Goal: Transaction & Acquisition: Purchase product/service

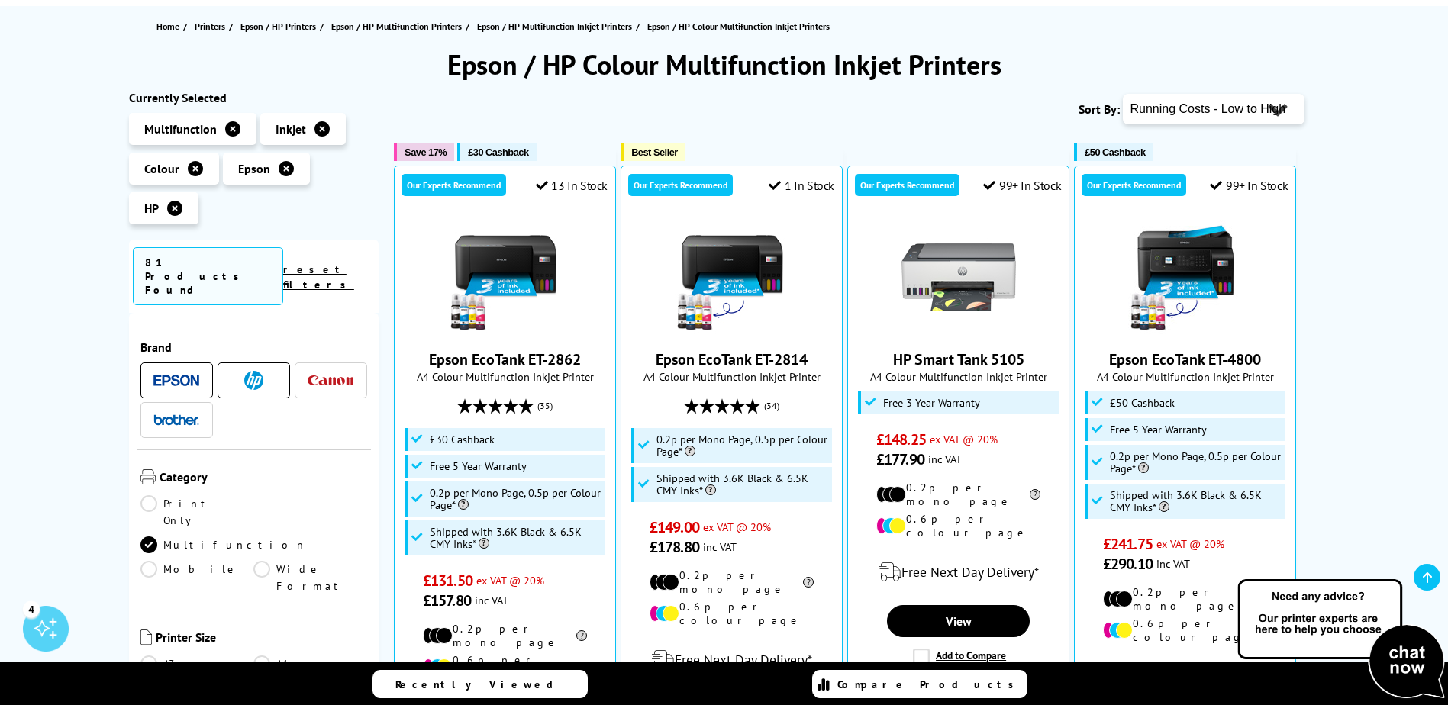
scroll to position [229, 0]
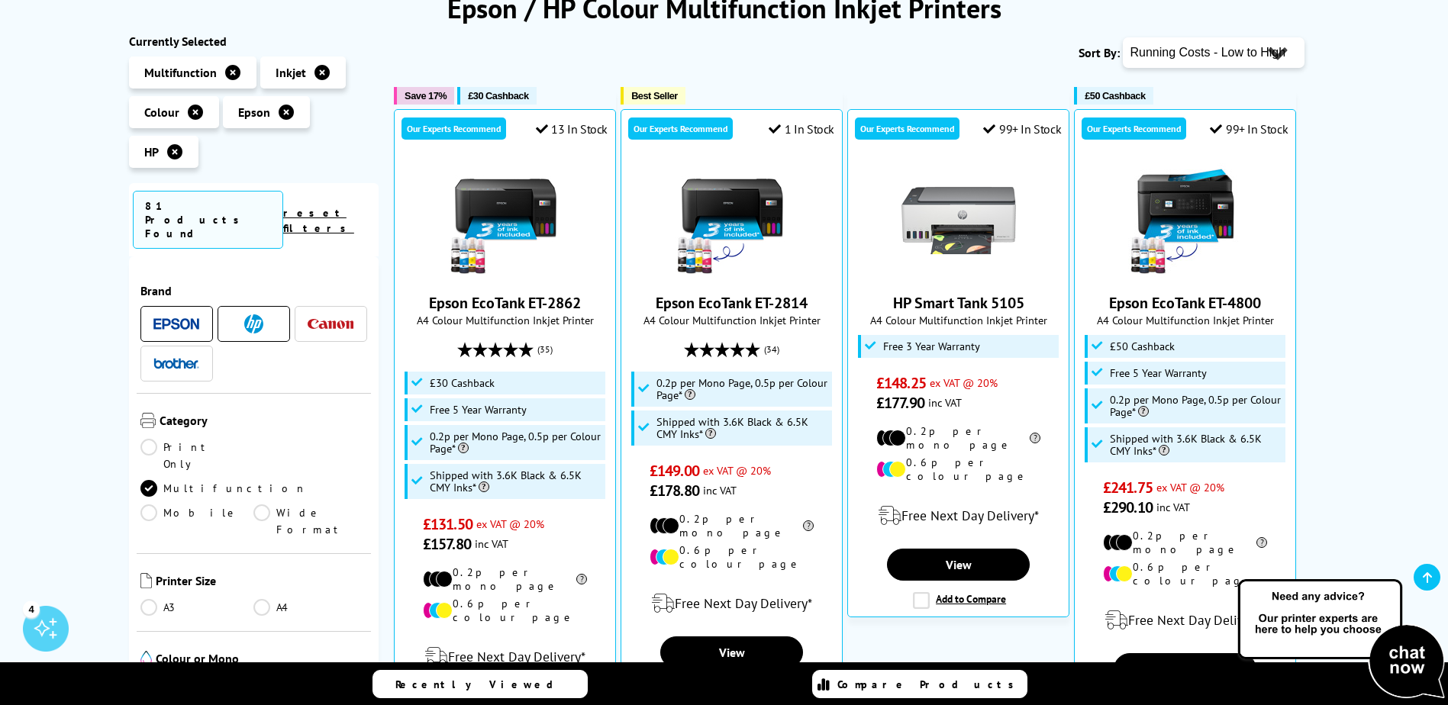
click at [1262, 53] on select "Popularity Rating Price - Low to High Price - High to Low Running Costs - Low t…" at bounding box center [1214, 52] width 182 height 31
select select "Price Ascending"
click at [1123, 37] on select "Popularity Rating Price - Low to High Price - High to Low Running Costs - Low t…" at bounding box center [1214, 52] width 182 height 31
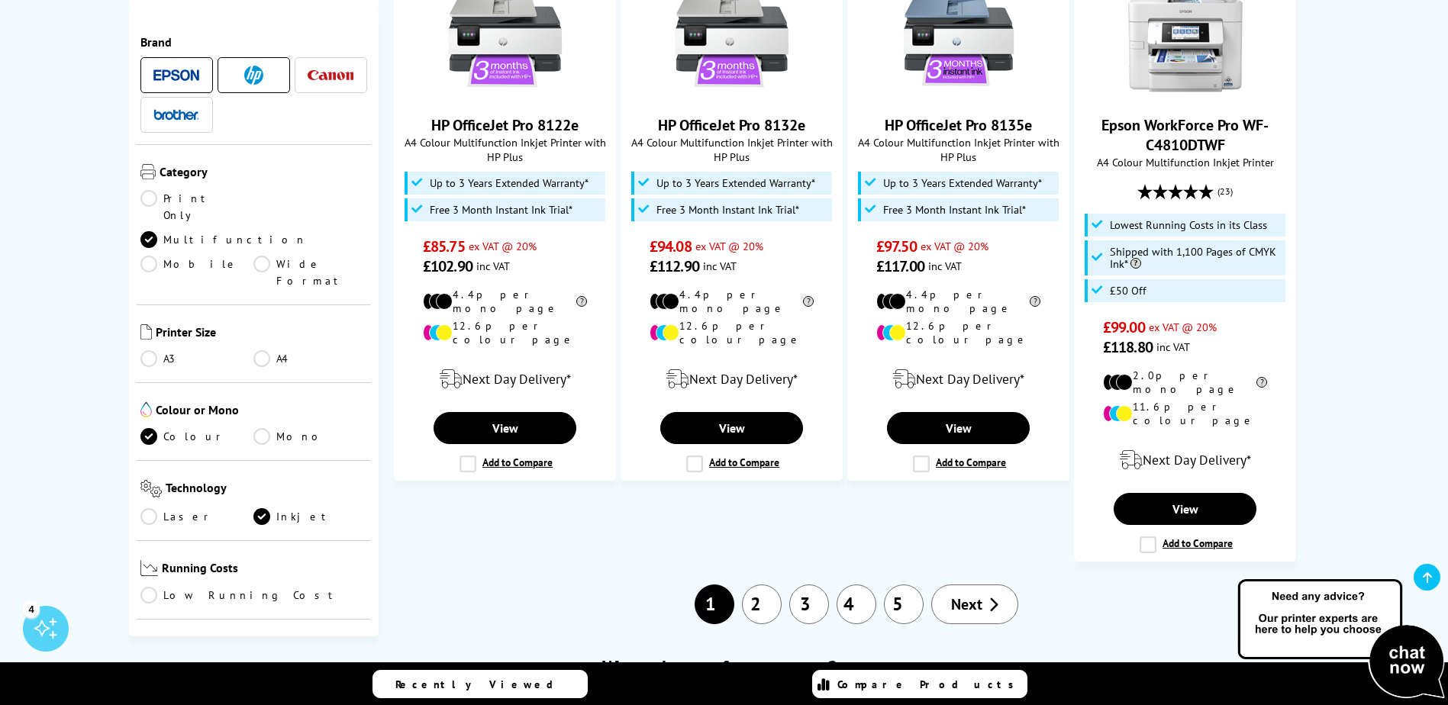
scroll to position [1832, 0]
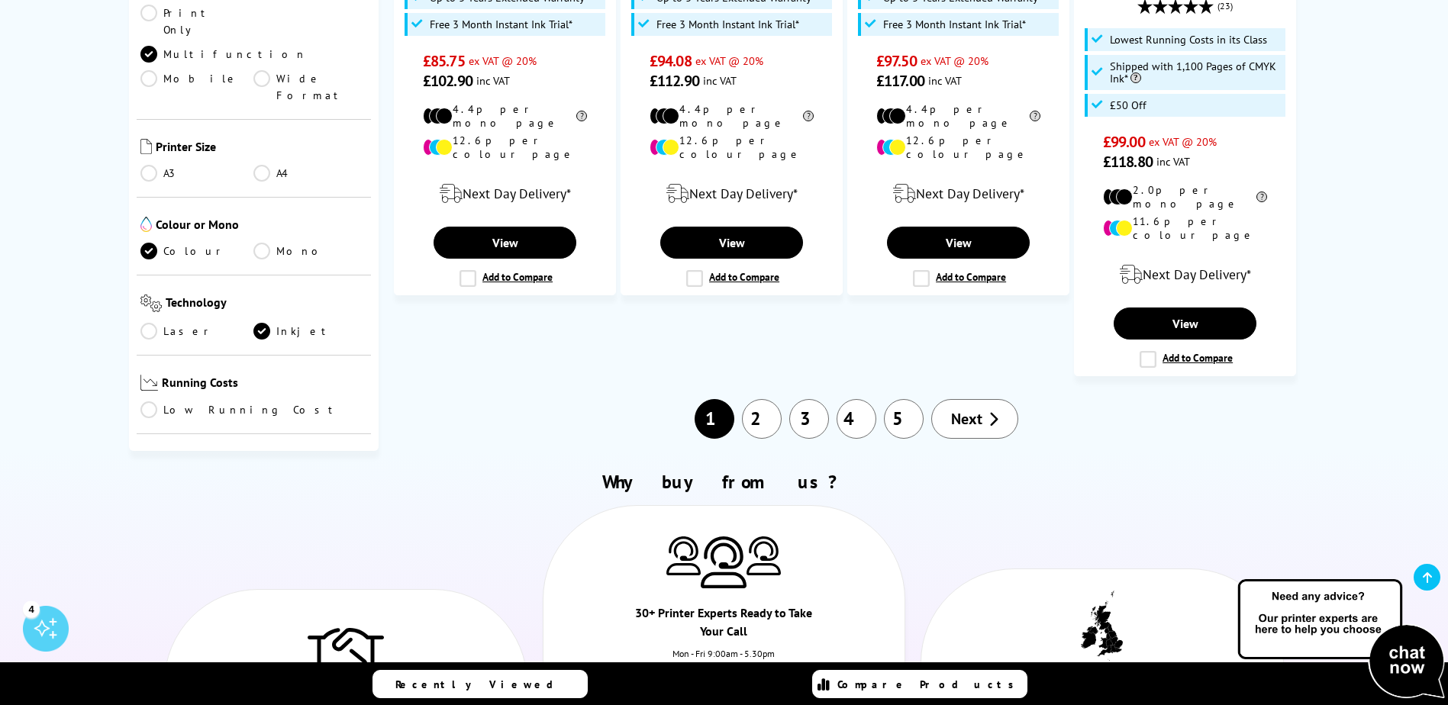
click at [769, 399] on link "2" at bounding box center [762, 419] width 40 height 40
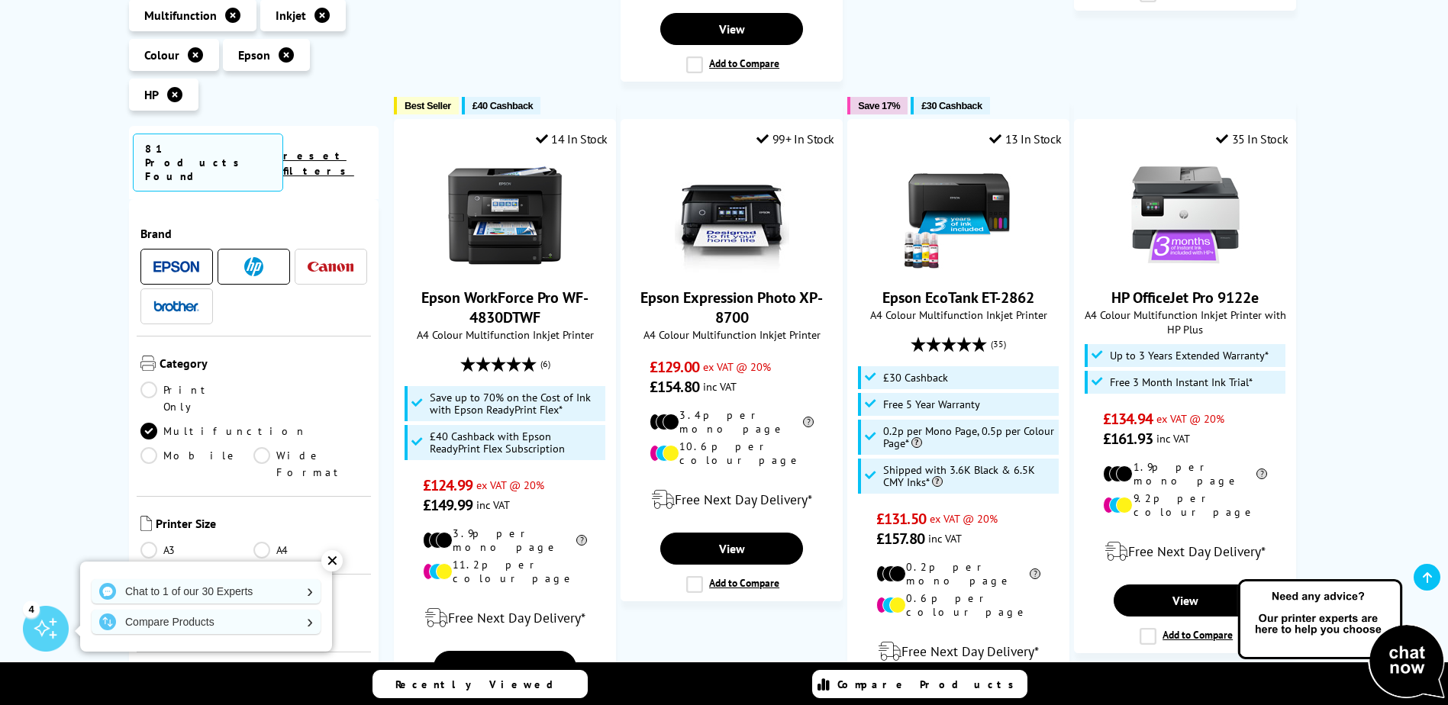
scroll to position [1527, 0]
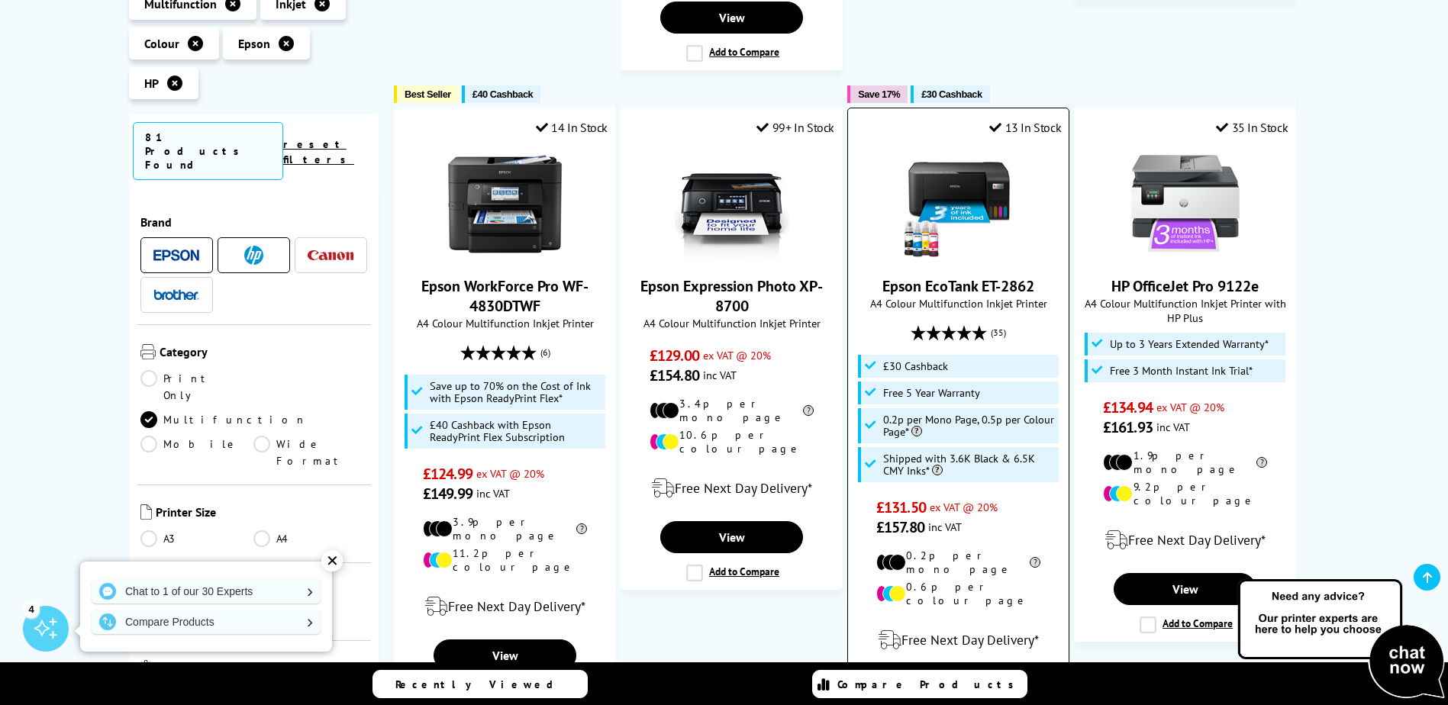
click at [953, 276] on link "Epson EcoTank ET-2862" at bounding box center [958, 286] width 152 height 20
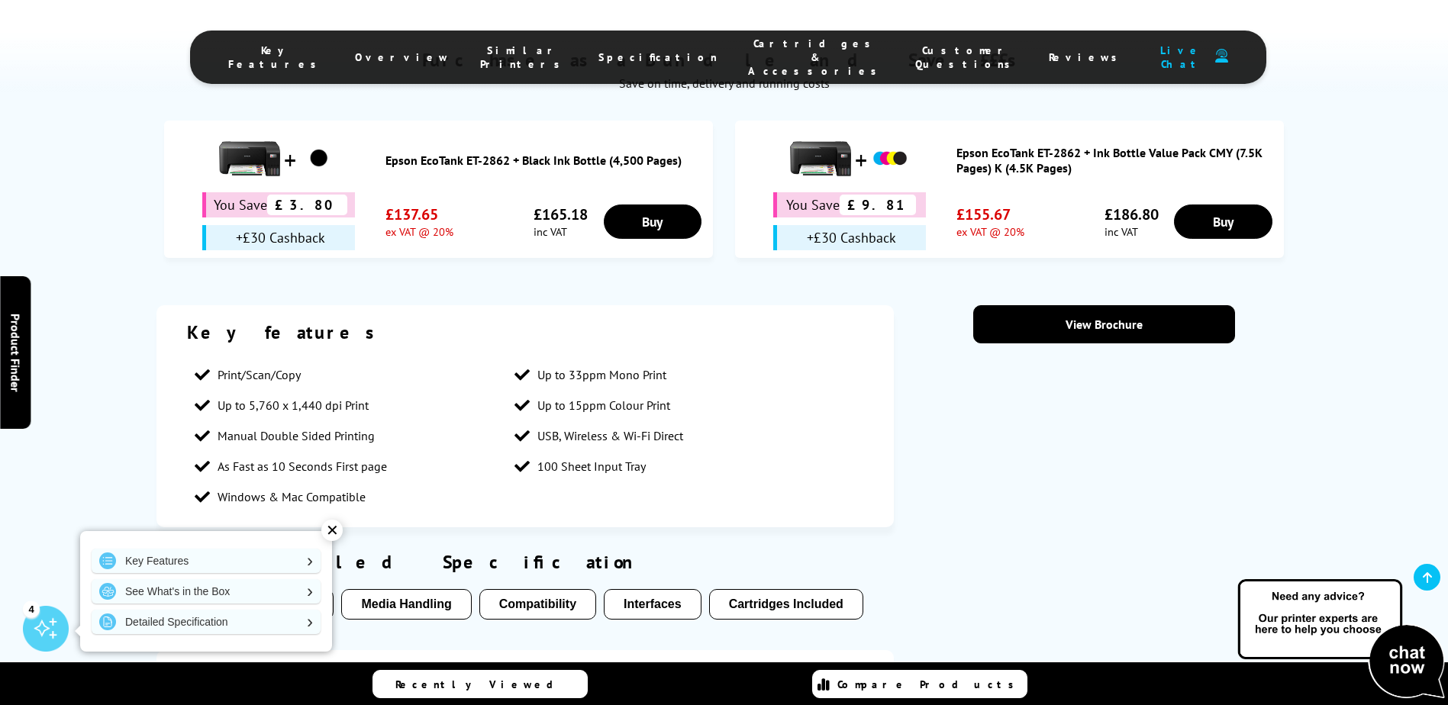
scroll to position [1069, 0]
